Goal: Task Accomplishment & Management: Use online tool/utility

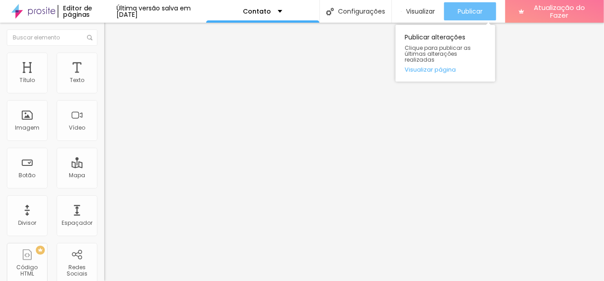
click at [472, 10] on font "Publicar" at bounding box center [470, 11] width 25 height 9
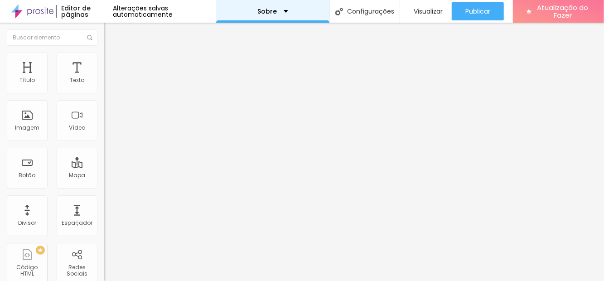
click at [300, 12] on div "Sobre" at bounding box center [272, 11] width 113 height 23
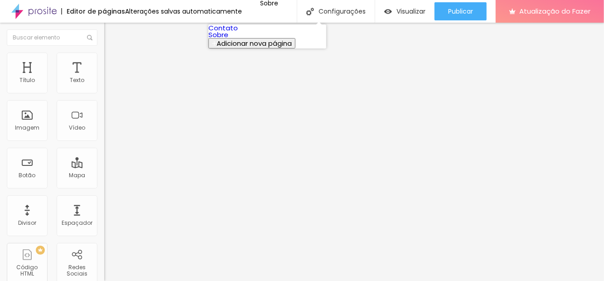
click at [295, 48] on button "Adicionar nova página" at bounding box center [251, 43] width 87 height 10
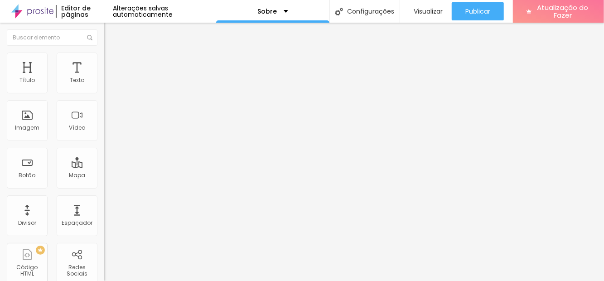
type input "s"
type input "Sobre"
click at [20, 131] on div "Imagem" at bounding box center [27, 120] width 41 height 41
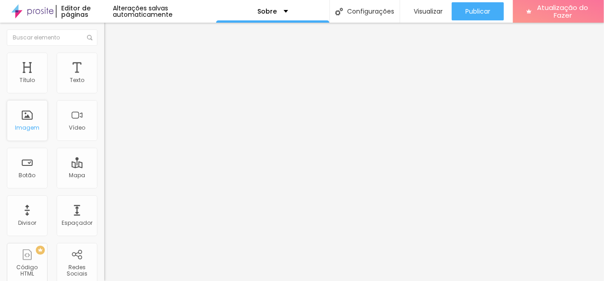
click at [29, 122] on div "Imagem" at bounding box center [27, 120] width 41 height 41
click at [31, 125] on font "Imagem" at bounding box center [27, 128] width 24 height 8
click at [33, 118] on div "Imagem" at bounding box center [27, 120] width 41 height 41
click at [31, 111] on div "Imagem" at bounding box center [27, 120] width 41 height 41
click at [32, 110] on div "Imagem" at bounding box center [27, 120] width 41 height 41
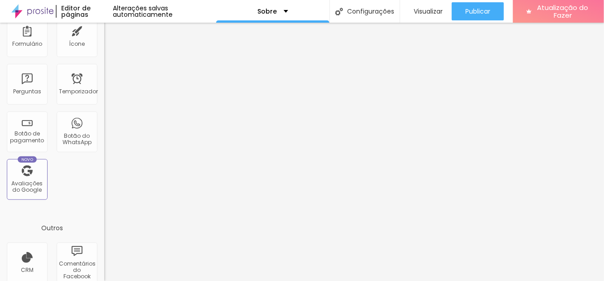
scroll to position [287, 0]
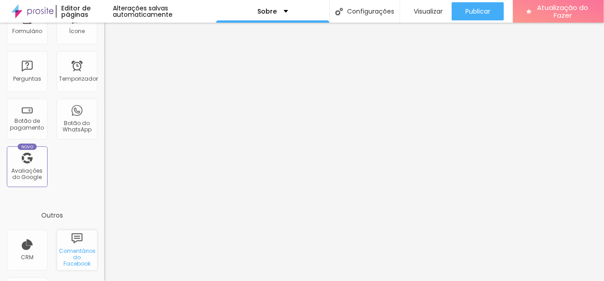
click at [77, 242] on div "Comentários do Facebook" at bounding box center [77, 250] width 41 height 41
click at [29, 242] on div "CRM" at bounding box center [27, 250] width 41 height 41
click at [20, 246] on div "CRM" at bounding box center [27, 250] width 41 height 41
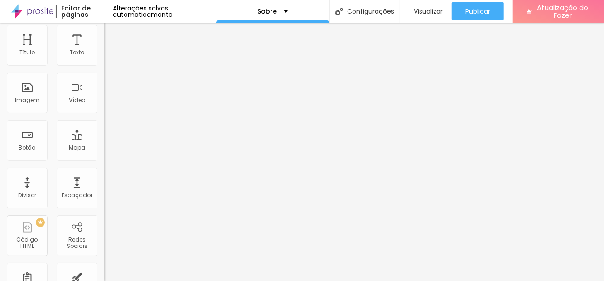
scroll to position [0, 0]
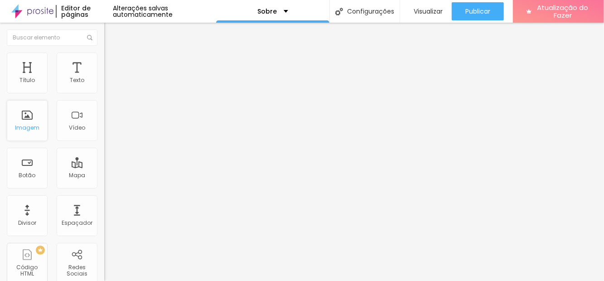
click at [31, 121] on div "Imagem" at bounding box center [27, 120] width 41 height 41
click at [25, 115] on div "Imagem" at bounding box center [27, 120] width 41 height 41
click at [25, 128] on font "Imagem" at bounding box center [27, 128] width 24 height 8
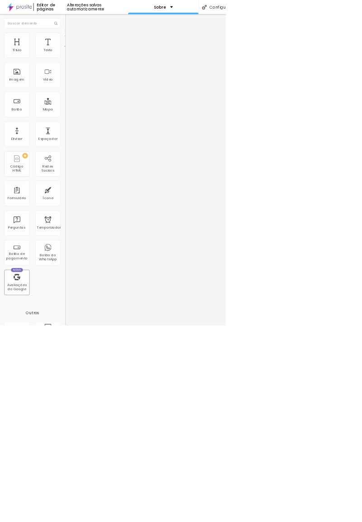
click at [104, 54] on img at bounding box center [108, 57] width 8 height 8
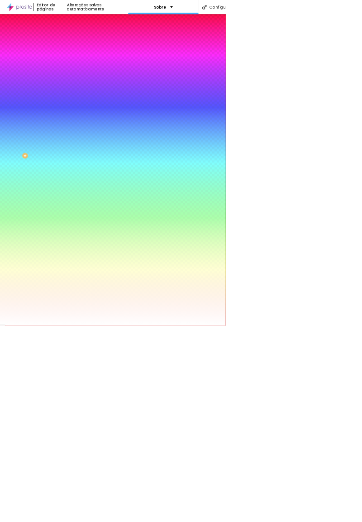
click at [109, 119] on icon "button" at bounding box center [111, 121] width 4 height 4
click at [56, 280] on div at bounding box center [181, 522] width 362 height 0
click at [104, 62] on li "Avançado" at bounding box center [156, 66] width 104 height 9
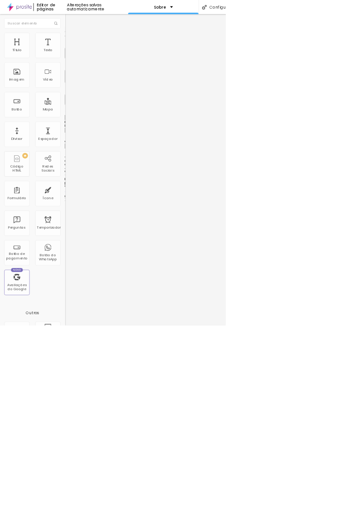
click at [112, 53] on font "Conteúdo" at bounding box center [126, 50] width 28 height 8
click at [104, 82] on img at bounding box center [107, 79] width 6 height 6
click at [104, 91] on img at bounding box center [107, 94] width 6 height 6
click at [104, 90] on img at bounding box center [107, 86] width 6 height 6
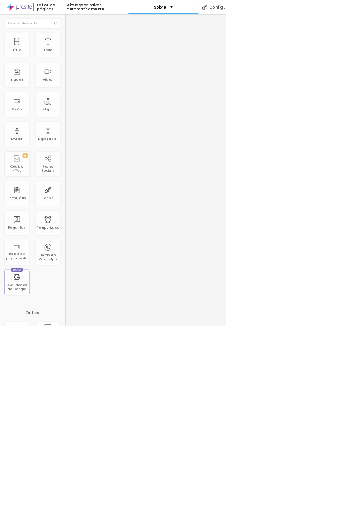
click at [365, 10] on font "Configurações" at bounding box center [360, 11] width 47 height 9
click at [333, 280] on div at bounding box center [181, 532] width 362 height 8
click at [59, 12] on font "Editor de páginas" at bounding box center [73, 11] width 29 height 15
click at [111, 33] on div "Editar nulo" at bounding box center [134, 32] width 47 height 7
click at [29, 120] on div "Imagem" at bounding box center [27, 120] width 41 height 41
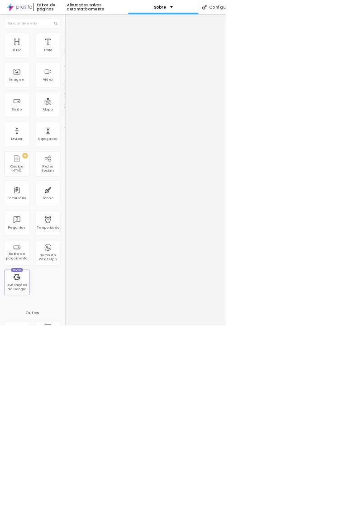
click at [110, 78] on font "Trocar imagem" at bounding box center [132, 74] width 44 height 8
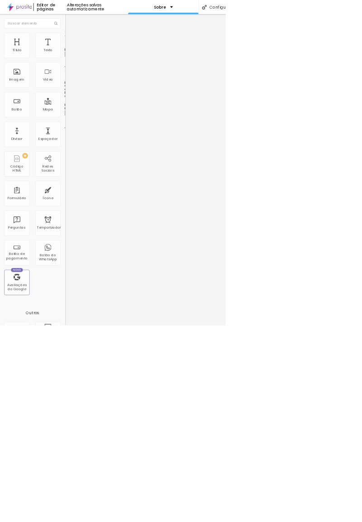
click at [112, 62] on font "Estilo" at bounding box center [119, 59] width 14 height 8
type input "50"
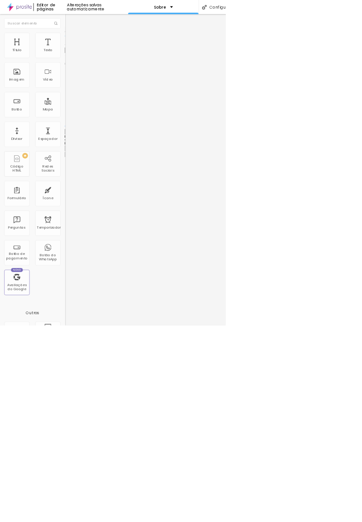
type input "70"
type input "80"
type input "85"
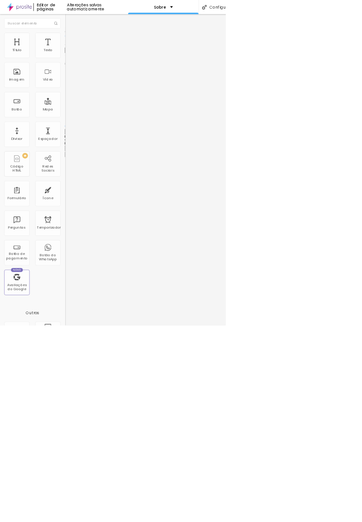
type input "85"
type input "90"
type input "95"
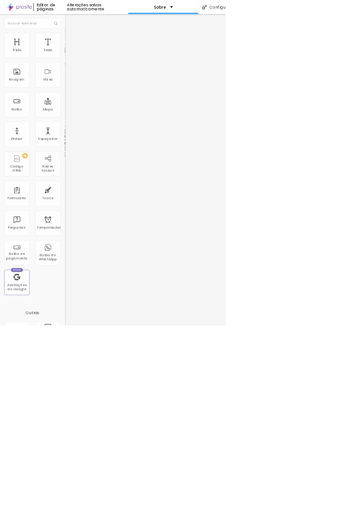
type input "100"
type input "30"
type input "135"
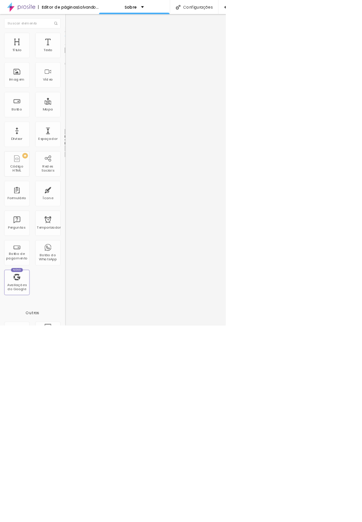
type input "135"
type input "166"
type input "183"
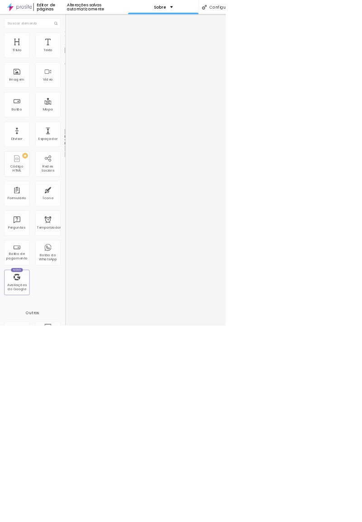
type input "200"
type input "199"
type input "180"
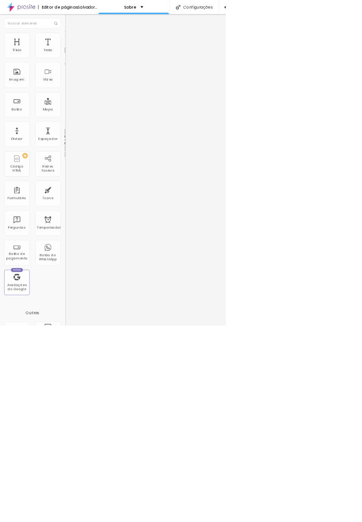
type input "180"
type input "164"
type input "107"
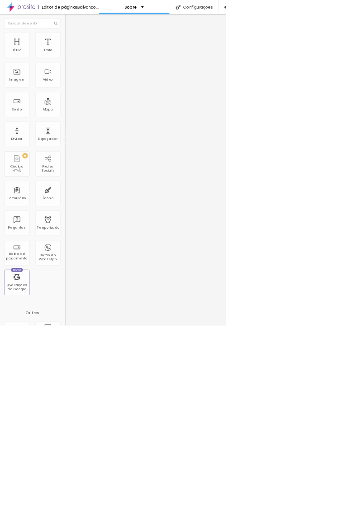
type input "83"
type input "51"
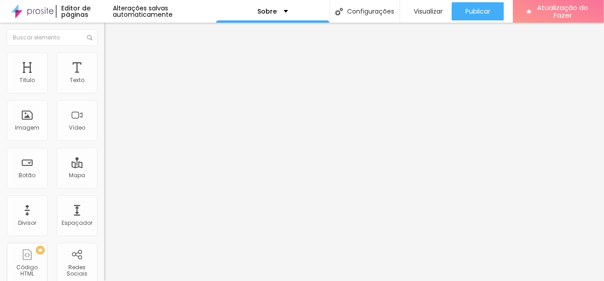
scroll to position [43, 0]
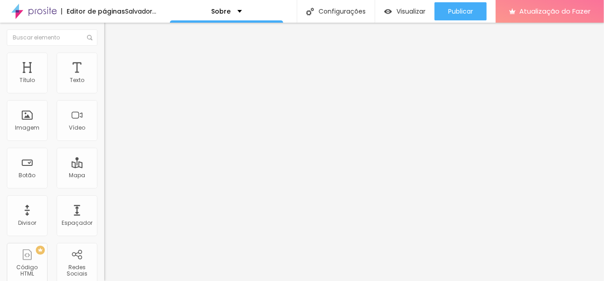
click at [110, 78] on font "Trocar imagem" at bounding box center [132, 74] width 44 height 8
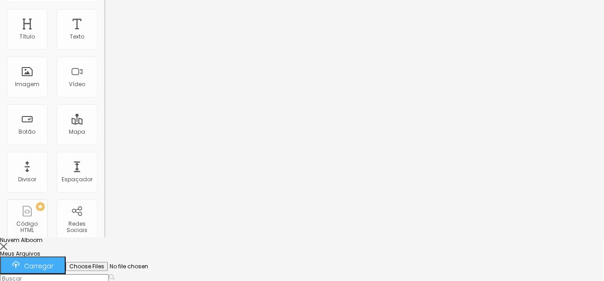
click at [66, 256] on button "Carregar" at bounding box center [33, 265] width 66 height 18
click at [53, 261] on font "Carregar" at bounding box center [38, 265] width 29 height 9
click at [362, 243] on div at bounding box center [302, 247] width 604 height 8
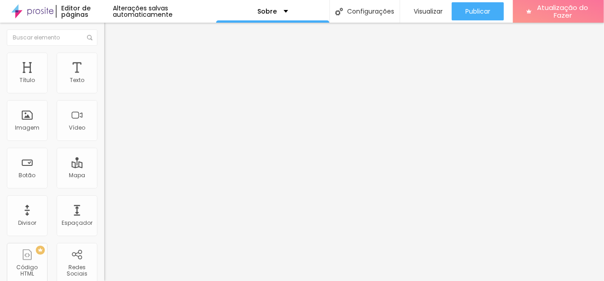
click at [104, 53] on li "Estilo" at bounding box center [156, 57] width 104 height 9
type input "13"
type input "51"
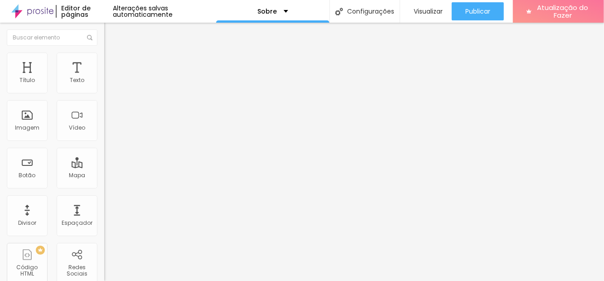
type input "62"
type input "63"
type input "66"
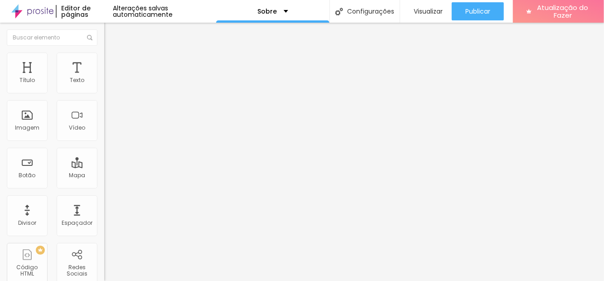
type input "66"
type input "73"
type input "71"
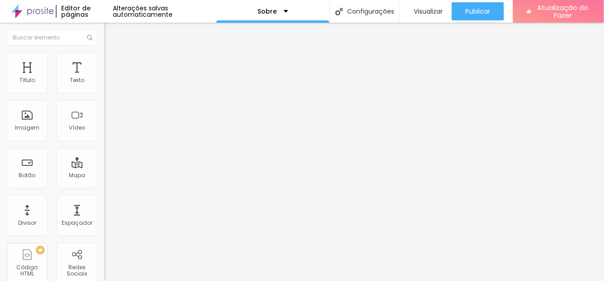
type input "65"
type input "60"
type input "55"
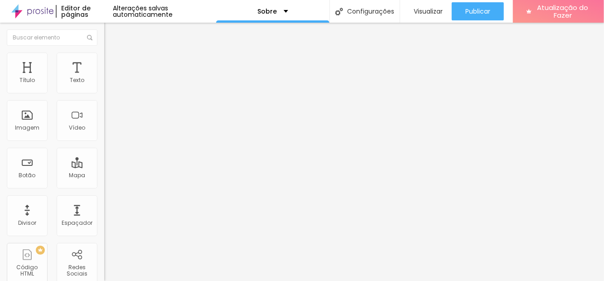
type input "55"
type input "46"
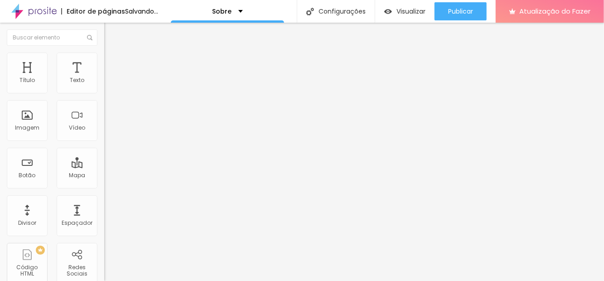
type input "38"
type input "31"
type input "22"
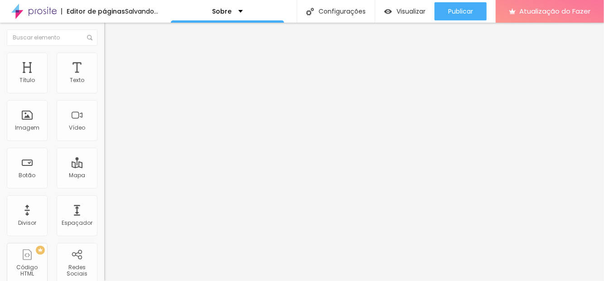
type input "22"
type input "13"
type input "0"
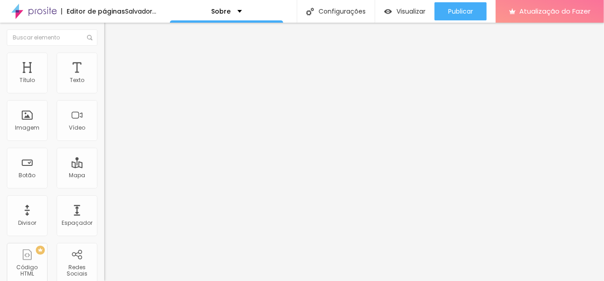
type input "28"
type input "35"
type input "39"
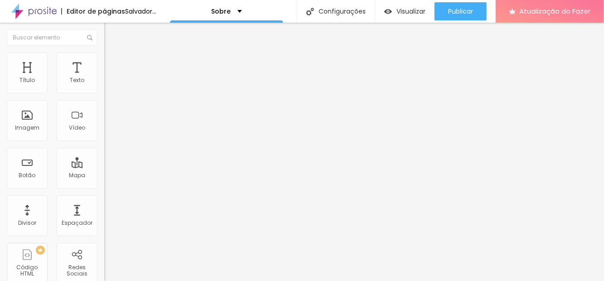
type input "39"
type input "46"
type input "50"
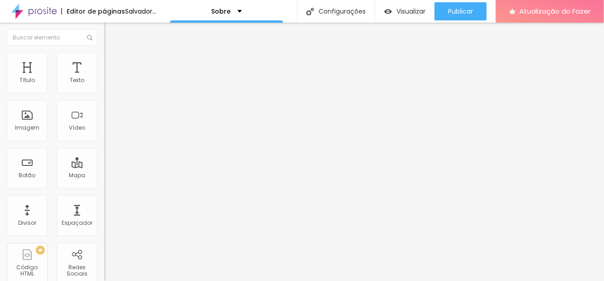
type input "52"
type input "53"
type input "60"
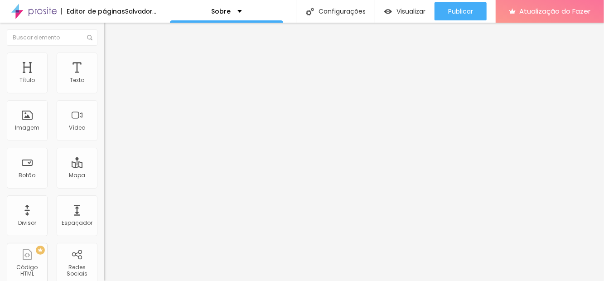
type input "60"
type input "63"
type input "64"
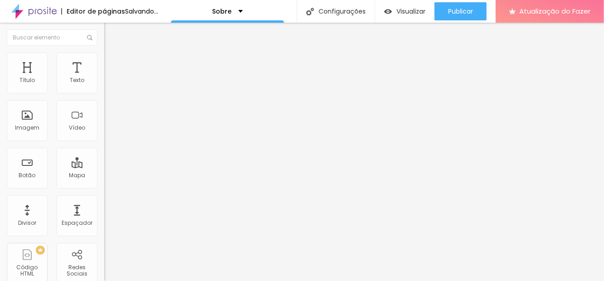
type input "66"
type input "70"
type input "78"
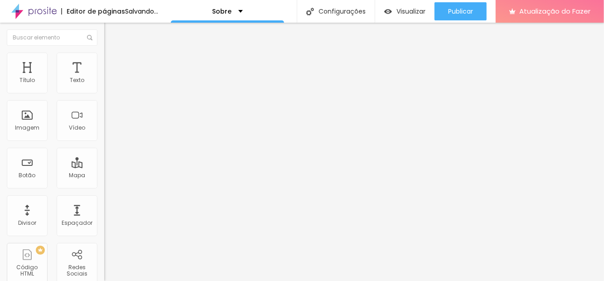
type input "78"
type input "86"
type input "91"
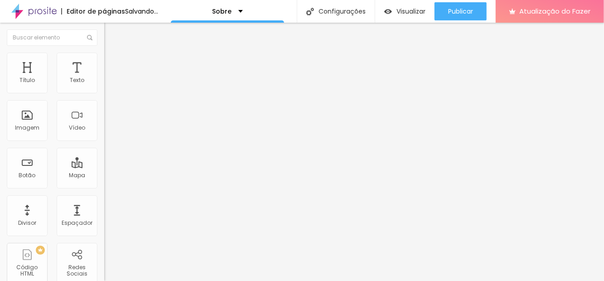
type input "93"
type input "91"
type input "90"
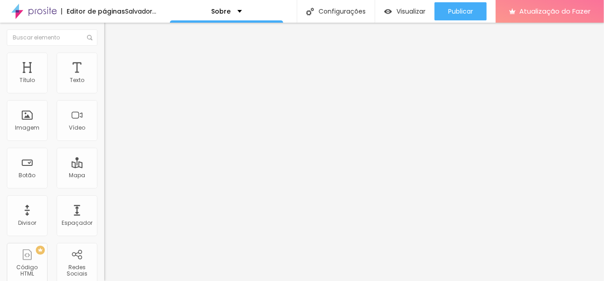
type input "90"
type input "91"
type input "97"
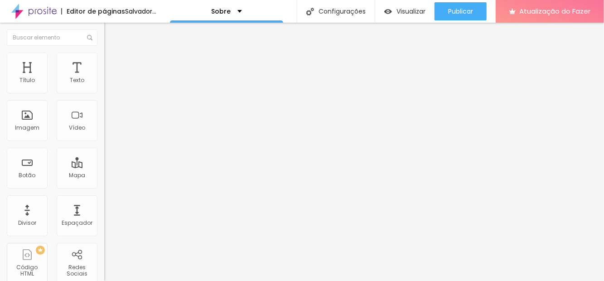
type input "104"
type input "118"
type input "130"
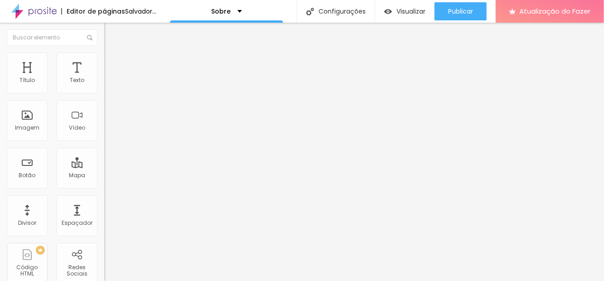
type input "130"
type input "141"
type input "149"
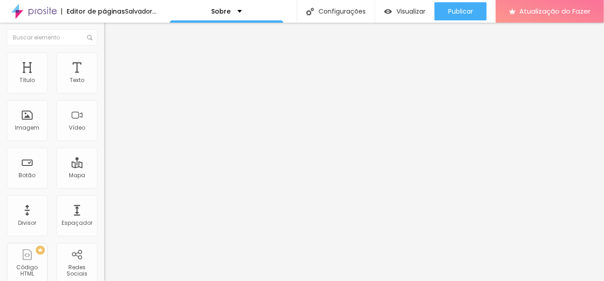
type input "157"
type input "163"
type input "166"
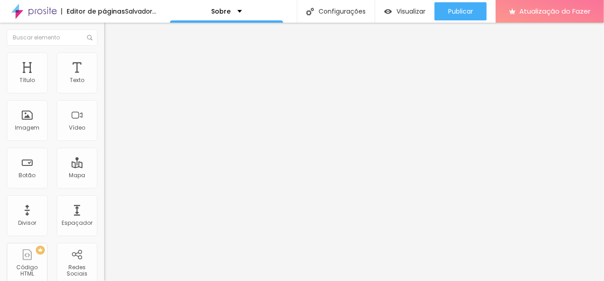
type input "166"
type input "169"
type input "167"
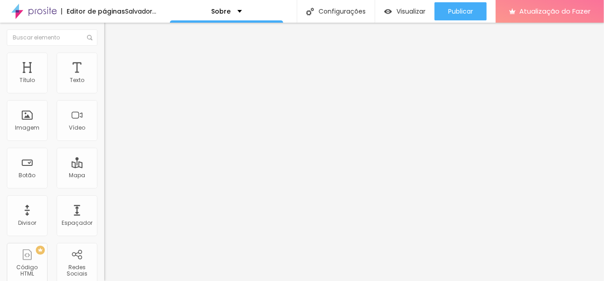
type input "152"
type input "113"
type input "105"
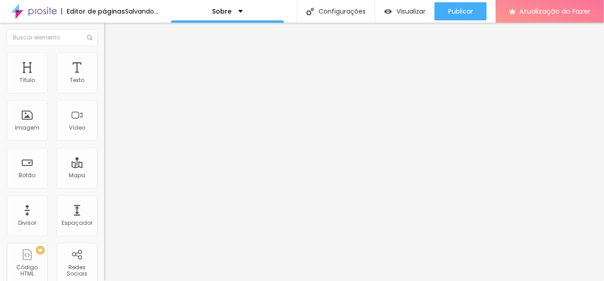
type input "105"
type input "99"
type input "97"
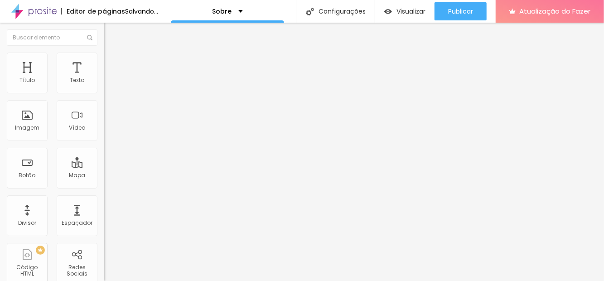
type input "96"
type input "95"
type input "93"
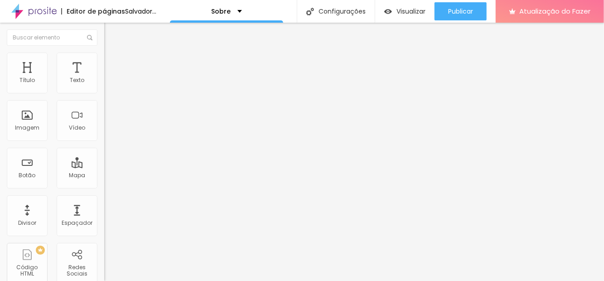
type input "93"
type input "89"
type input "76"
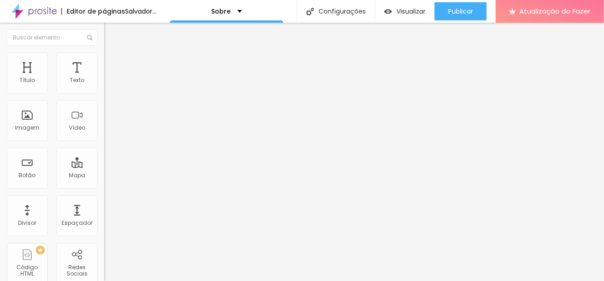
type input "62"
type input "50"
type input "36"
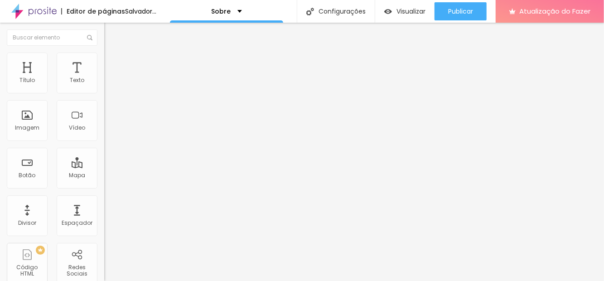
type input "36"
type input "26"
type input "25"
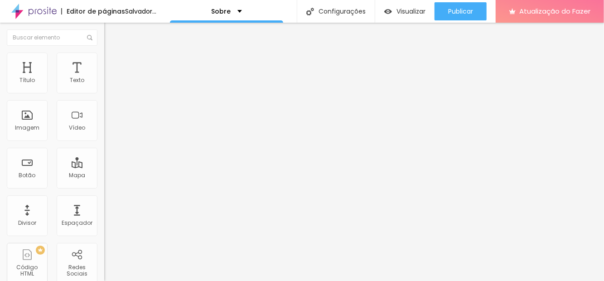
type input "24"
type input "23"
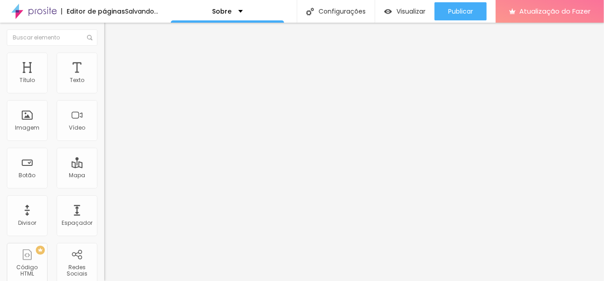
type input "95"
type input "80"
type input "70"
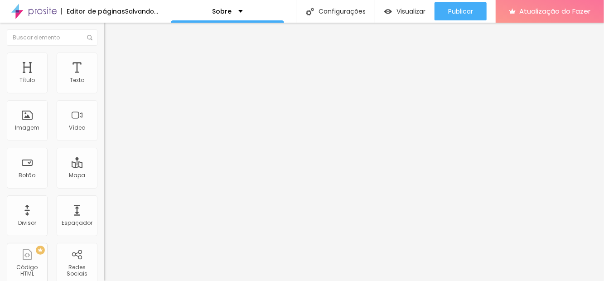
type input "70"
type input "60"
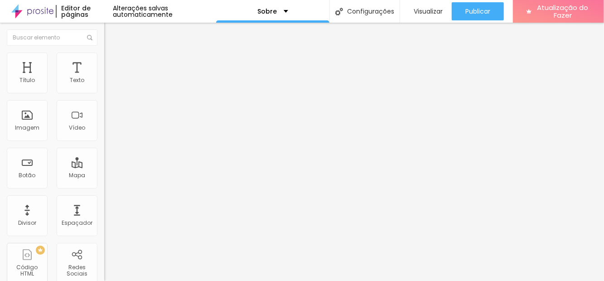
type input "55"
type input "60"
type input "65"
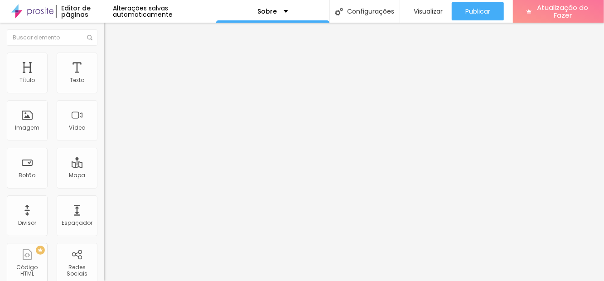
type input "65"
type input "75"
type input "85"
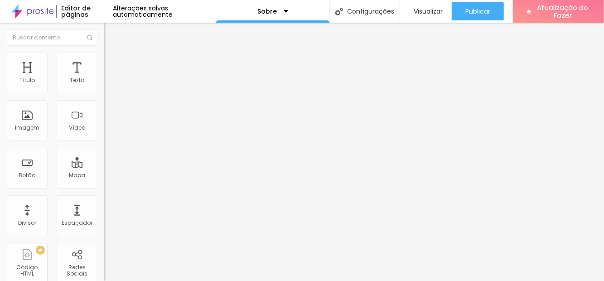
type input "90"
type input "95"
type input "100"
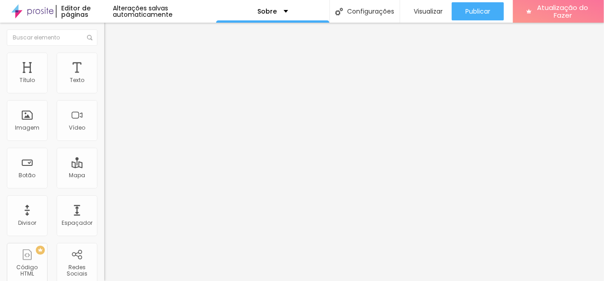
type input "100"
type input "95"
type input "85"
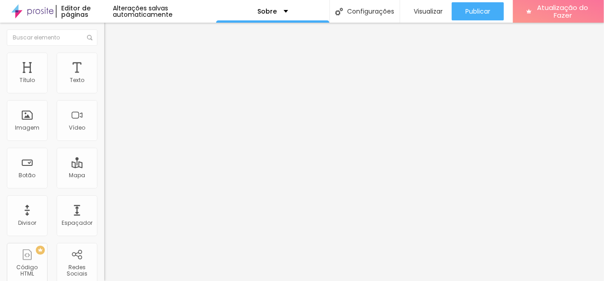
type input "80"
type input "75"
type input "70"
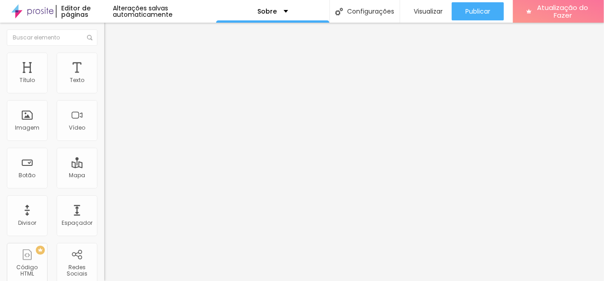
type input "70"
type input "75"
click at [112, 64] on font "Avançado" at bounding box center [127, 68] width 30 height 8
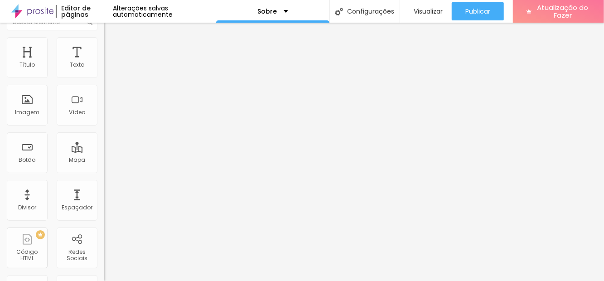
scroll to position [16, 0]
click at [112, 39] on font "Estilo" at bounding box center [119, 43] width 14 height 8
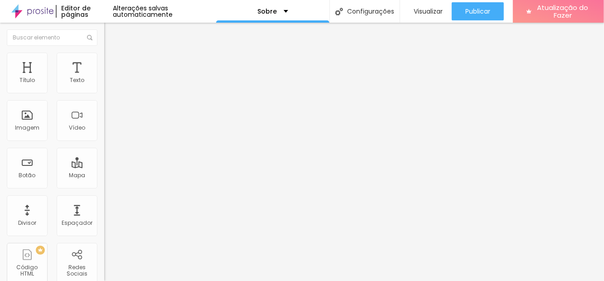
click at [112, 46] on font "Conteúdo" at bounding box center [126, 50] width 28 height 8
click at [104, 115] on img at bounding box center [107, 111] width 6 height 6
click at [104, 122] on img at bounding box center [107, 119] width 6 height 6
click at [104, 142] on font "Original" at bounding box center [115, 138] width 22 height 8
click at [104, 166] on div "Cinema 16:9 Padrão 4:3 Quadrado 1:1 Original" at bounding box center [156, 153] width 104 height 25
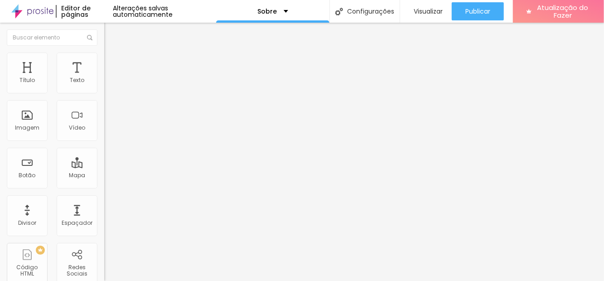
click at [104, 157] on div "Quadrado 1:1" at bounding box center [156, 154] width 104 height 5
click at [104, 153] on font "Padrão" at bounding box center [114, 149] width 20 height 8
click at [104, 147] on font "Cinema" at bounding box center [115, 144] width 23 height 8
click at [112, 55] on font "Estilo" at bounding box center [119, 59] width 14 height 8
click at [112, 46] on font "Conteúdo" at bounding box center [126, 50] width 28 height 8
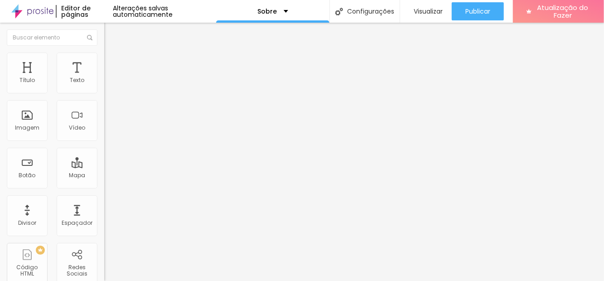
click at [110, 78] on font "Trocar imagem" at bounding box center [132, 74] width 44 height 8
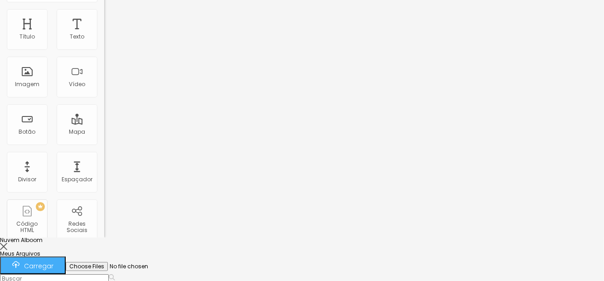
click at [53, 261] on font "Carregar" at bounding box center [38, 265] width 29 height 9
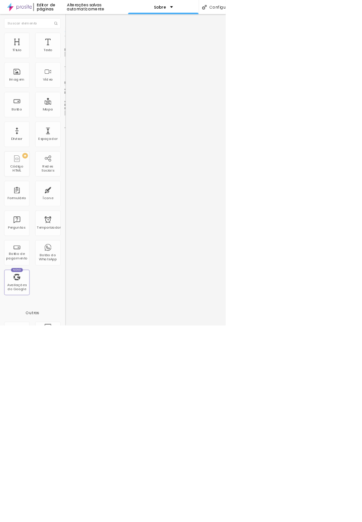
click at [104, 522] on div "Editar nulo Conteúdo Estilo Avançado Trocar imagem Descrição da imagem (Alt) Al…" at bounding box center [156, 273] width 104 height 500
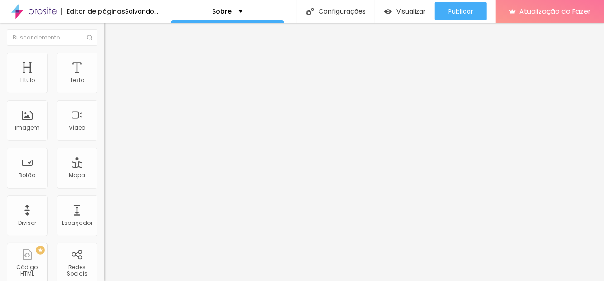
click at [110, 78] on font "Trocar imagem" at bounding box center [132, 74] width 44 height 8
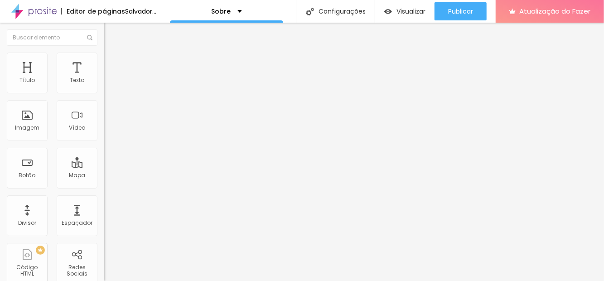
click at [104, 78] on span "Trocar imagem" at bounding box center [128, 74] width 49 height 8
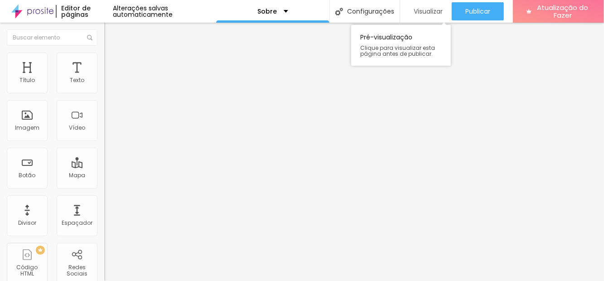
click at [362, 13] on font "Visualizar" at bounding box center [428, 11] width 29 height 9
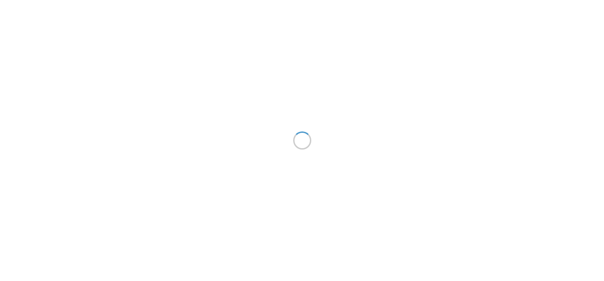
scroll to position [43, 0]
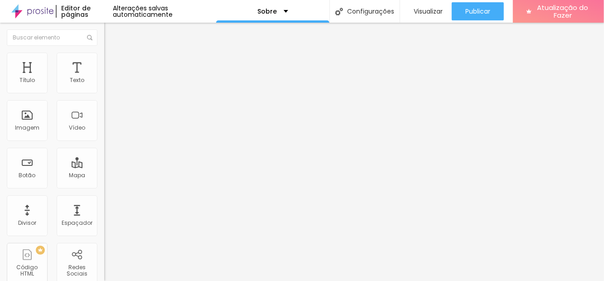
click at [112, 55] on font "Avançado" at bounding box center [127, 59] width 30 height 8
click at [112, 46] on font "Conteúdo" at bounding box center [126, 50] width 28 height 8
type input "21"
type input "10"
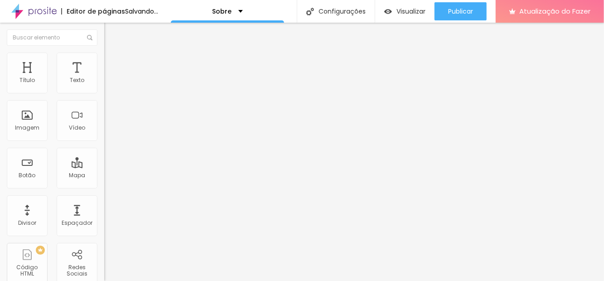
type input "10"
type input "288"
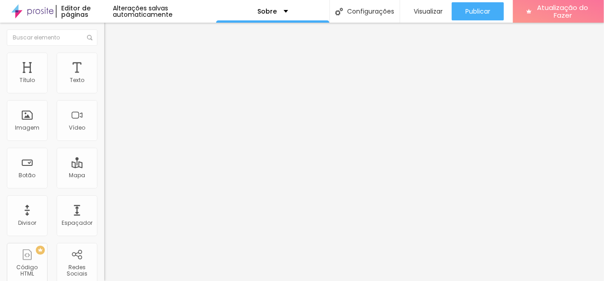
type input "435"
type input "492"
type input "500"
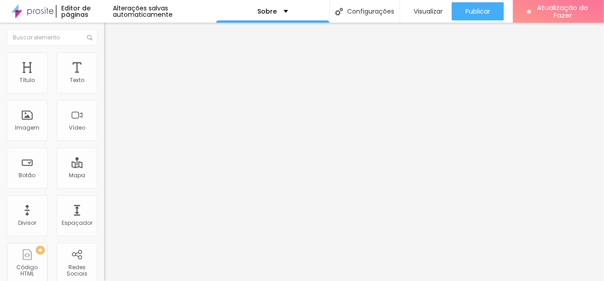
type input "500"
type input "485"
type input "298"
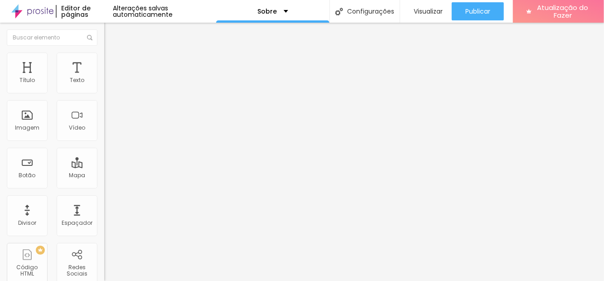
type input "151"
type input "15"
type input "10"
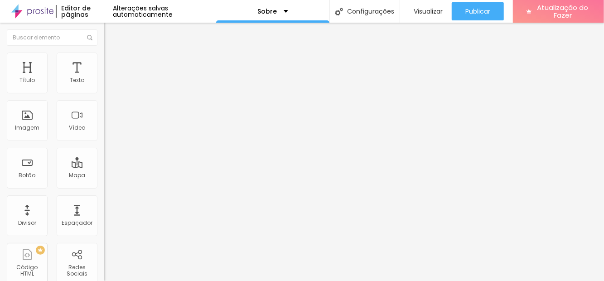
type input "10"
click at [33, 100] on div "Imagem" at bounding box center [27, 120] width 41 height 41
click at [26, 124] on font "Imagem" at bounding box center [27, 128] width 24 height 8
click at [34, 124] on font "Imagem" at bounding box center [27, 128] width 24 height 8
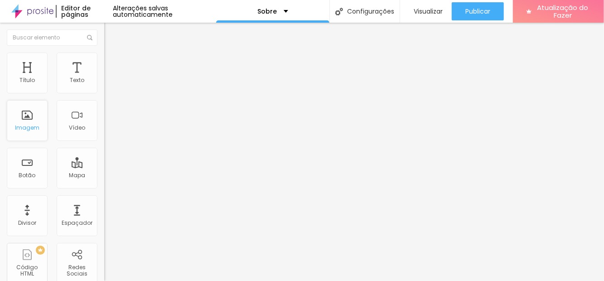
click at [35, 100] on div "Imagem" at bounding box center [27, 120] width 41 height 41
click at [41, 100] on div "Imagem" at bounding box center [27, 120] width 41 height 41
click at [43, 100] on div "Imagem" at bounding box center [27, 120] width 41 height 41
click at [44, 100] on div "Imagem" at bounding box center [27, 120] width 41 height 41
